Goal: Transaction & Acquisition: Download file/media

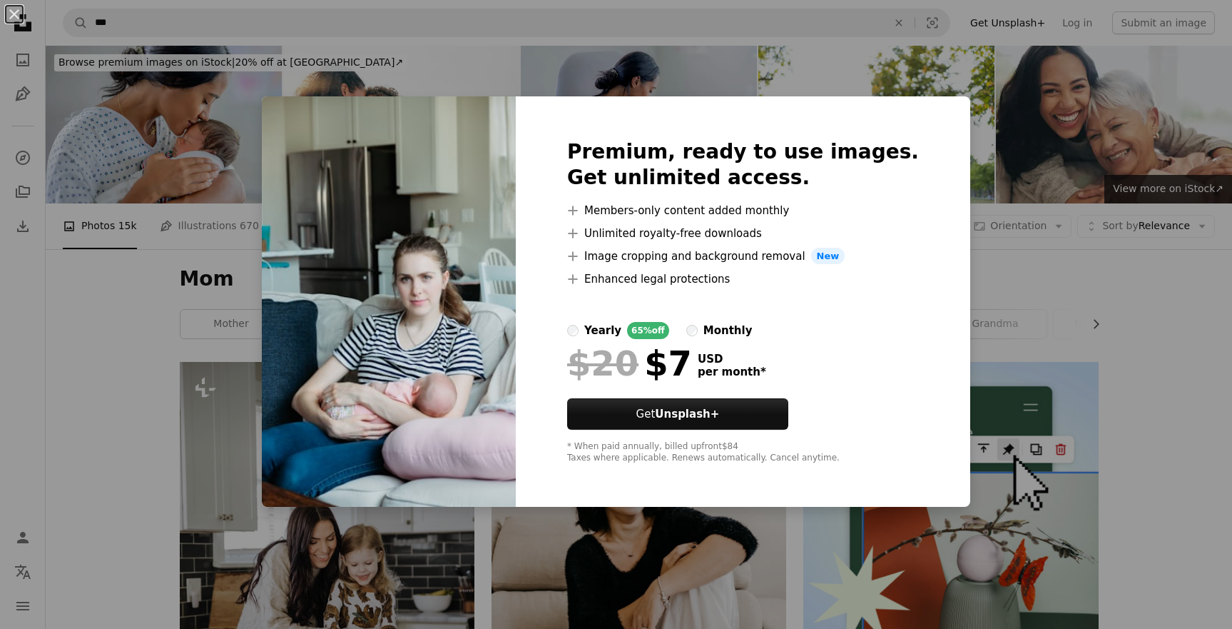
scroll to position [2794, 0]
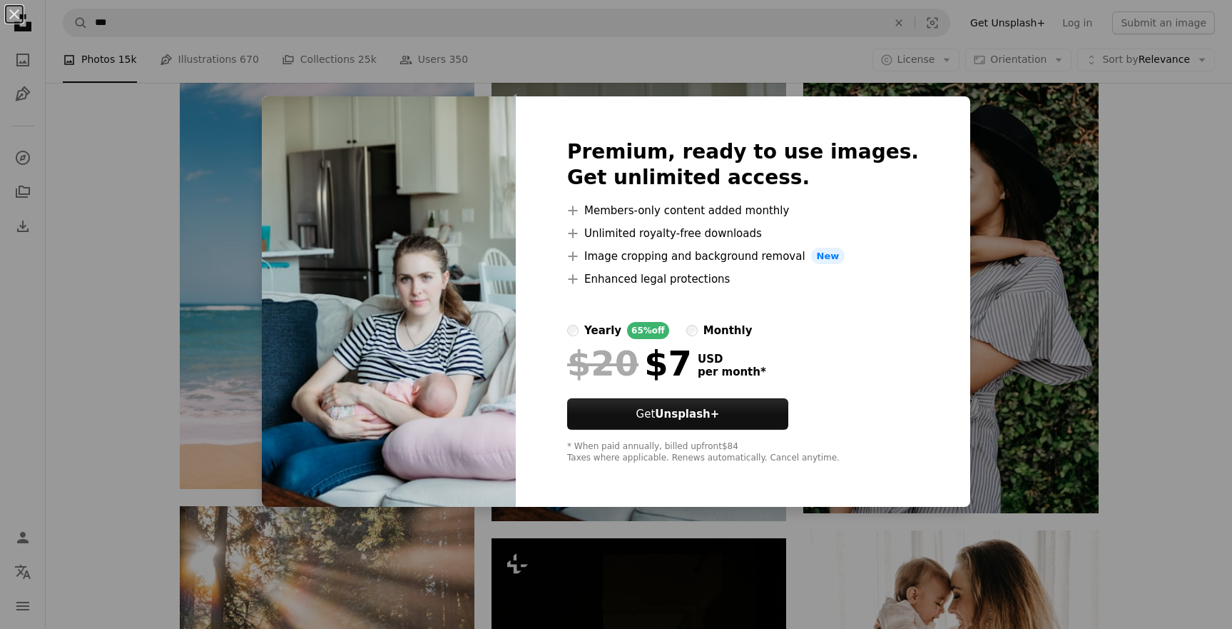
drag, startPoint x: 448, startPoint y: 394, endPoint x: 467, endPoint y: 16, distance: 377.9
